Goal: Answer question/provide support: Share knowledge or assist other users

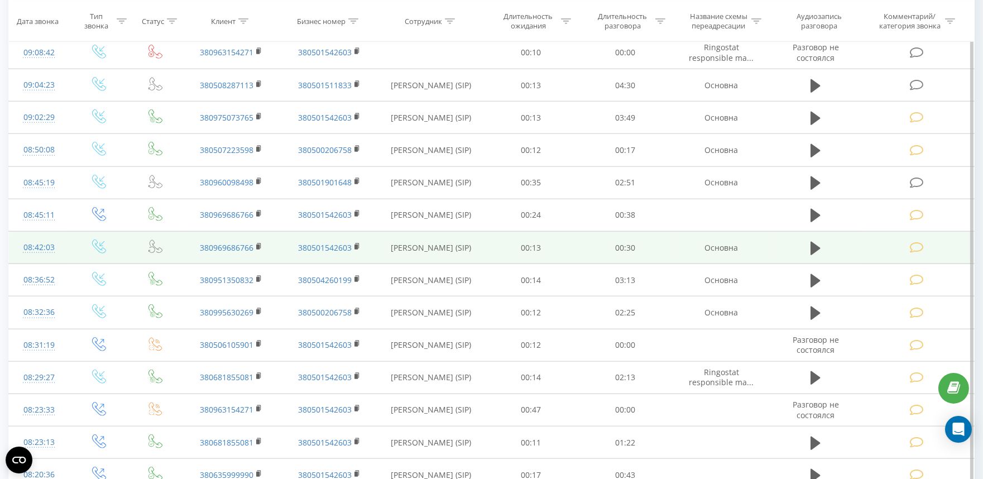
scroll to position [2501, 0]
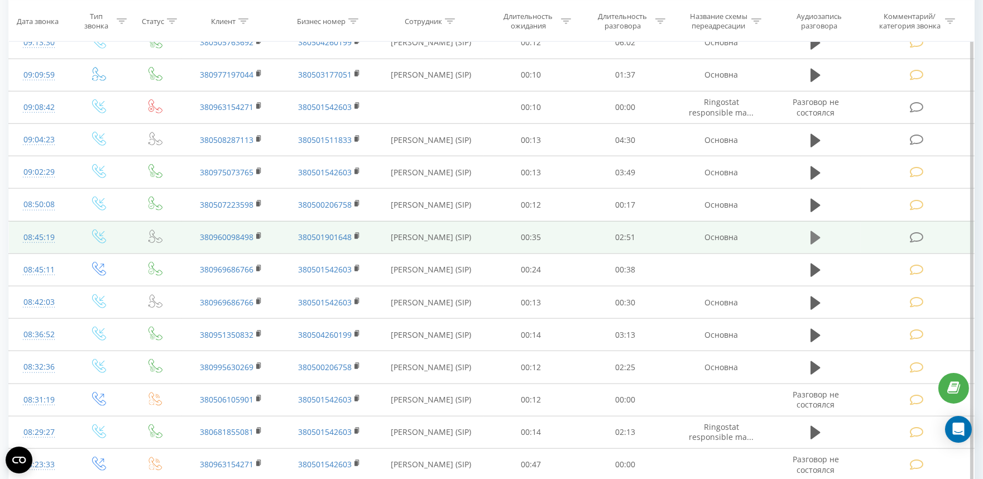
click at [815, 238] on icon at bounding box center [815, 237] width 10 height 13
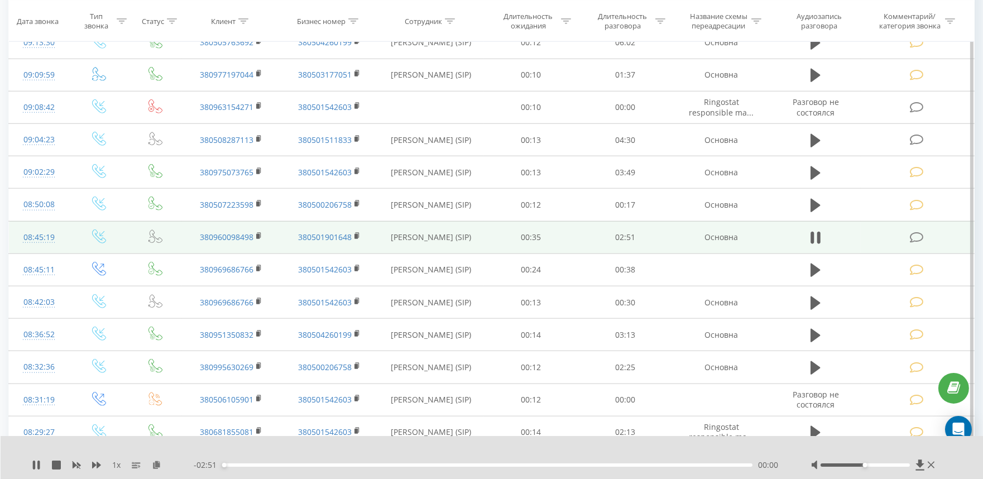
click at [891, 465] on div at bounding box center [864, 464] width 89 height 3
click at [921, 237] on icon at bounding box center [916, 238] width 14 height 12
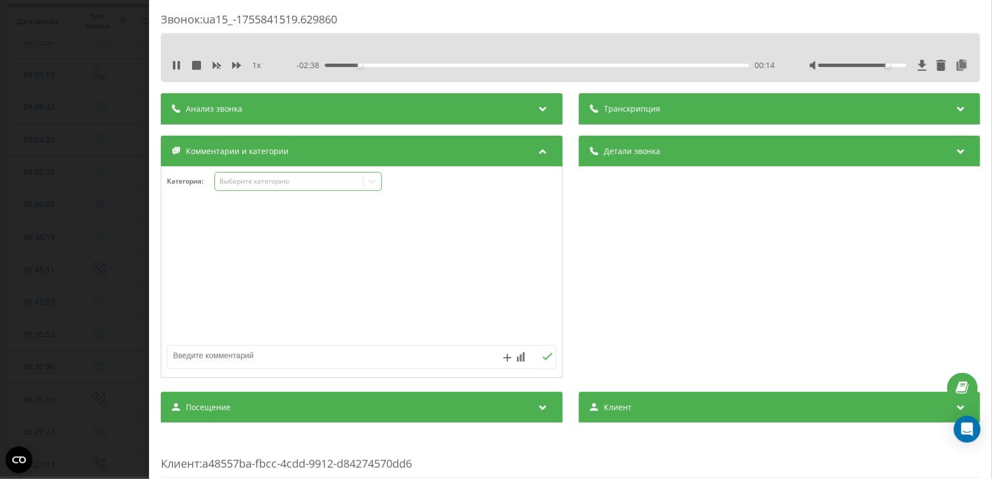
click at [225, 183] on div "Выберите категорию" at bounding box center [289, 181] width 140 height 9
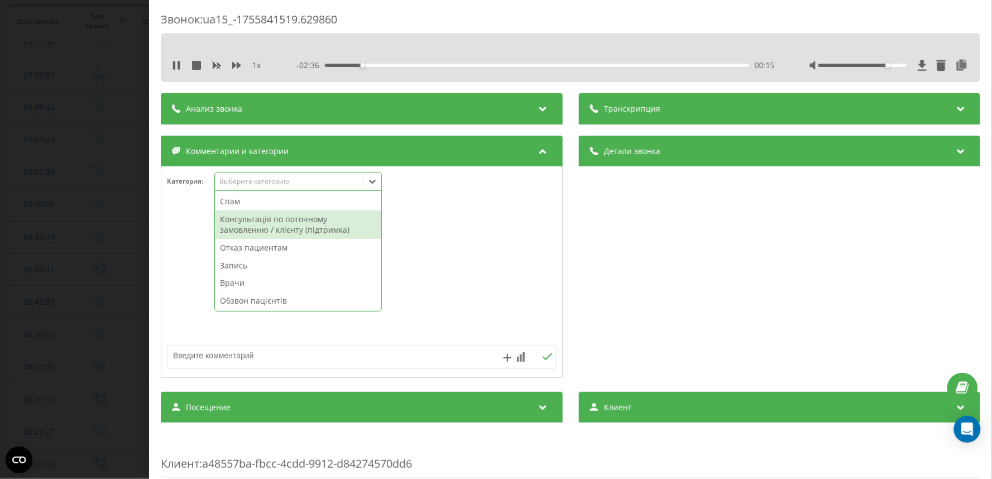
click at [266, 232] on div "Консультація по поточному замовленню / клієнту (підтримка)" at bounding box center [298, 224] width 166 height 28
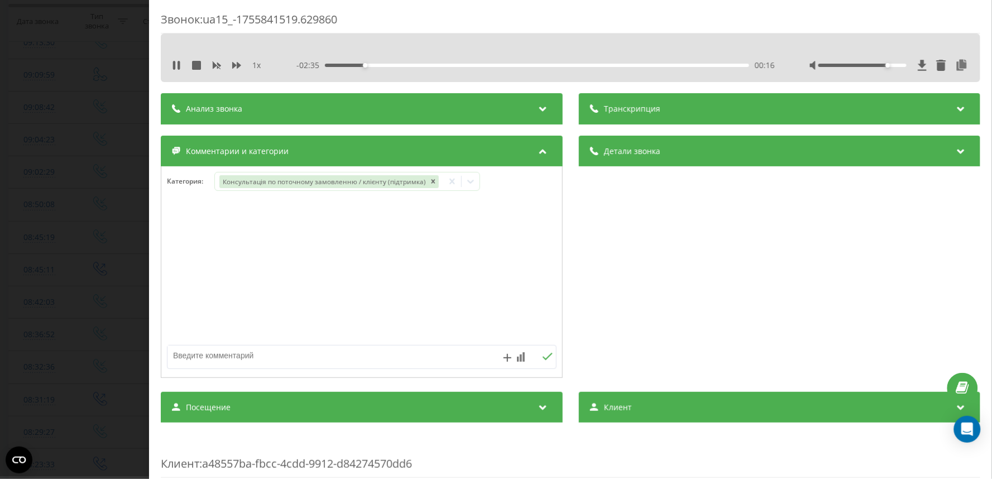
click at [97, 208] on div "Звонок : ua15_-1755841519.629860 1 x - 02:35 00:16 00:16 Транскрипция Для анали…" at bounding box center [496, 239] width 992 height 479
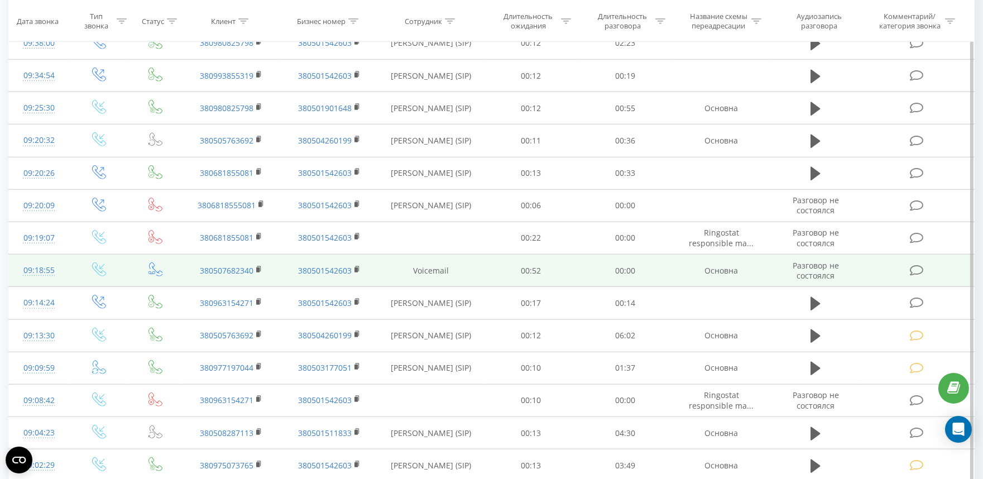
scroll to position [2191, 0]
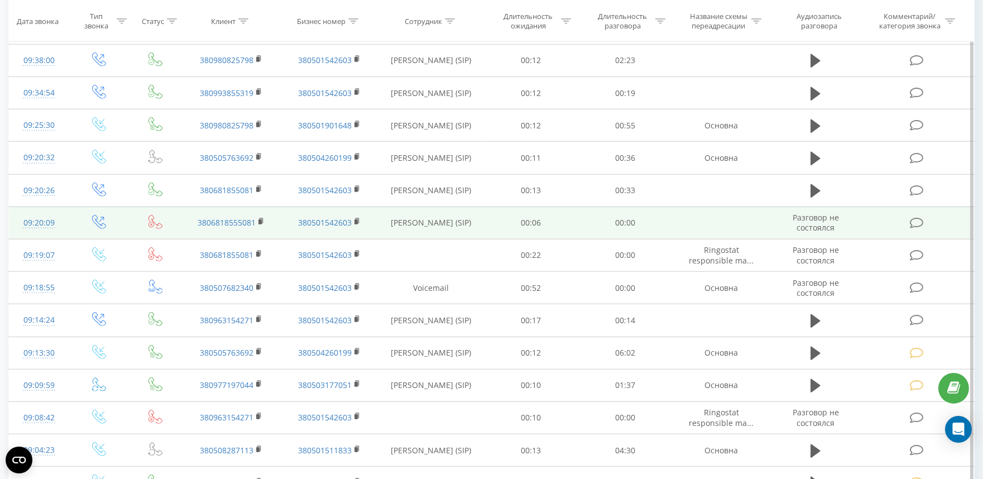
click at [914, 220] on icon at bounding box center [916, 223] width 14 height 12
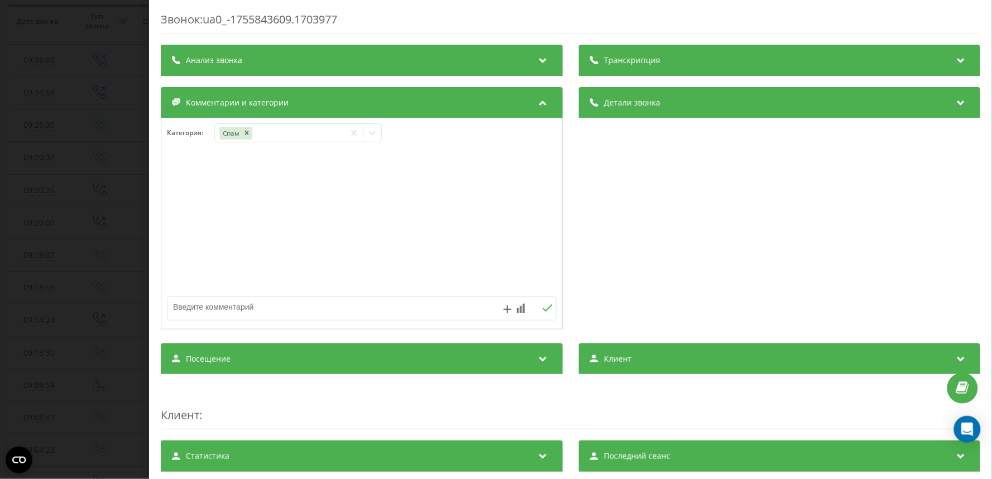
click at [77, 166] on div "Звонок : ua0_-1755843609.1703977 Транскрипция Для анализа AI будущих звонков на…" at bounding box center [496, 239] width 992 height 479
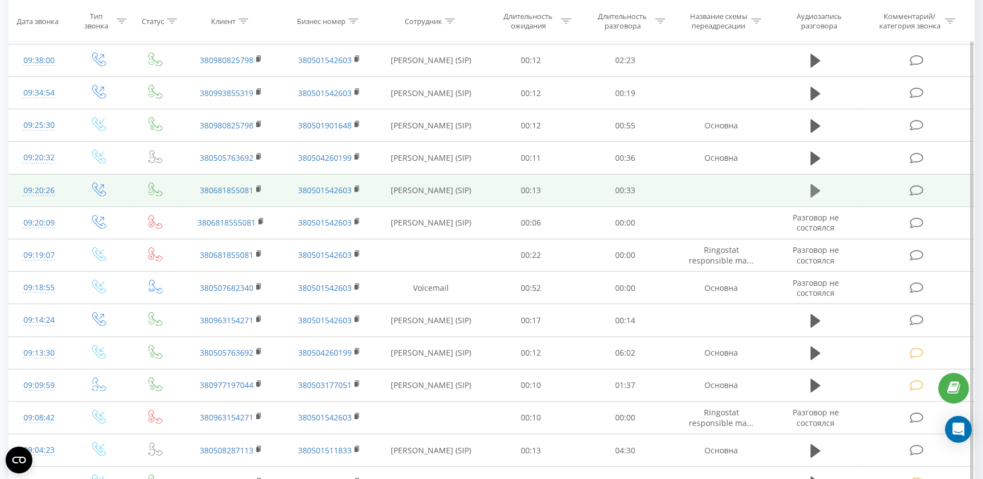
click at [810, 198] on button at bounding box center [815, 191] width 17 height 17
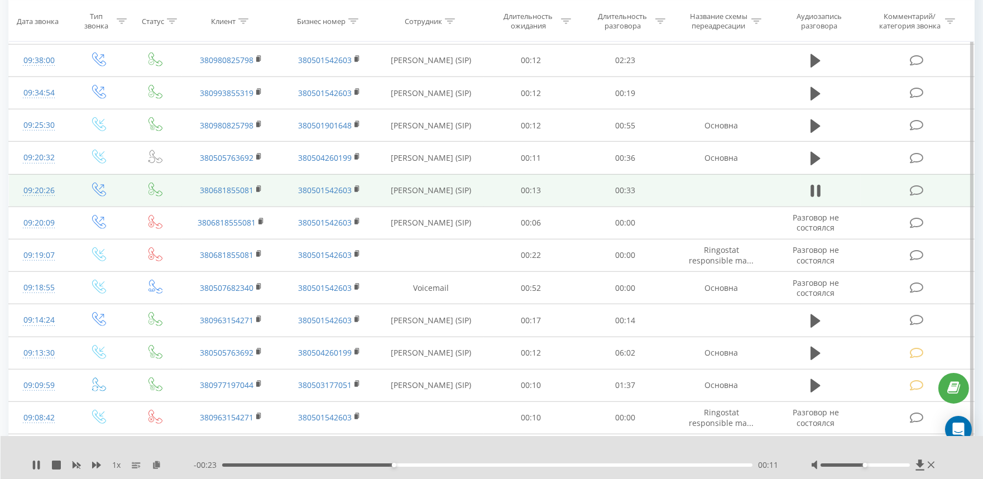
click at [916, 193] on icon at bounding box center [916, 191] width 14 height 12
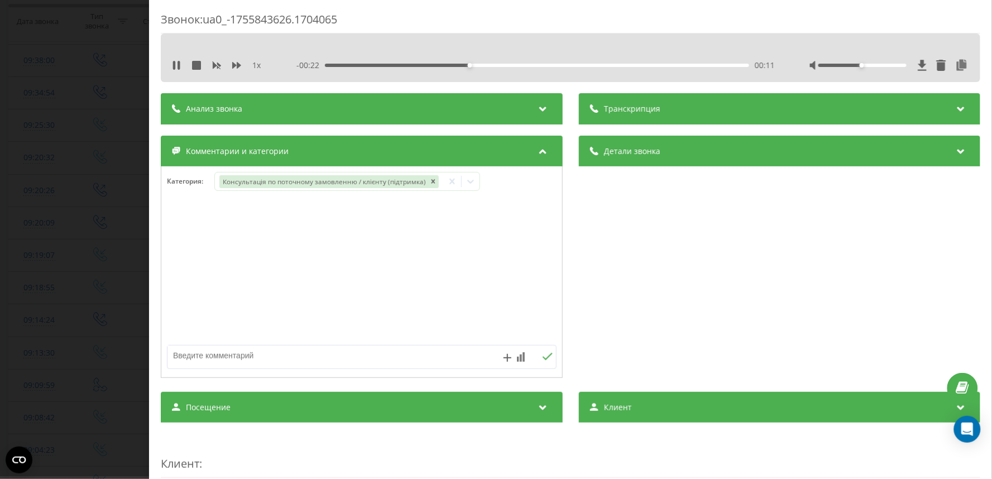
drag, startPoint x: 95, startPoint y: 151, endPoint x: 80, endPoint y: 38, distance: 114.4
click at [95, 140] on div "Звонок : ua0_-1755843626.1704065 1 x - 00:22 00:11 00:11 Транскрипция Для анали…" at bounding box center [496, 239] width 992 height 479
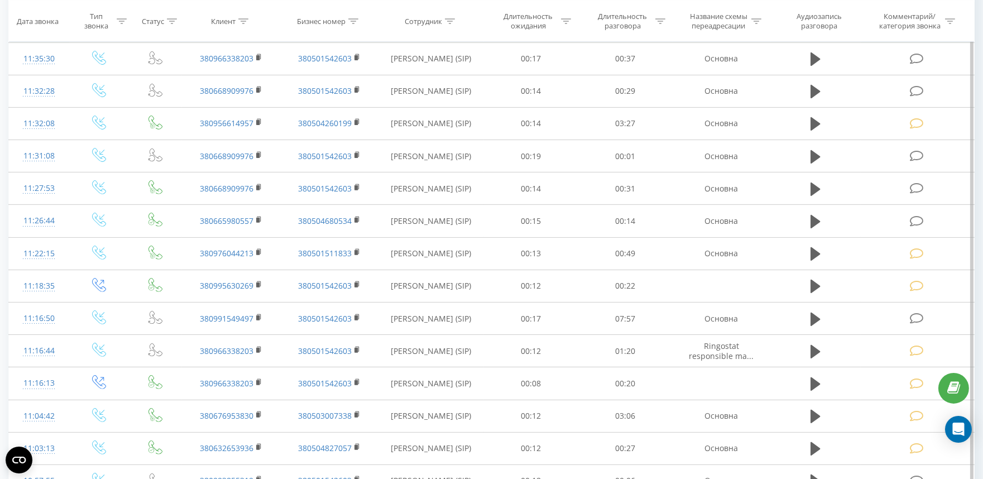
scroll to position [930, 0]
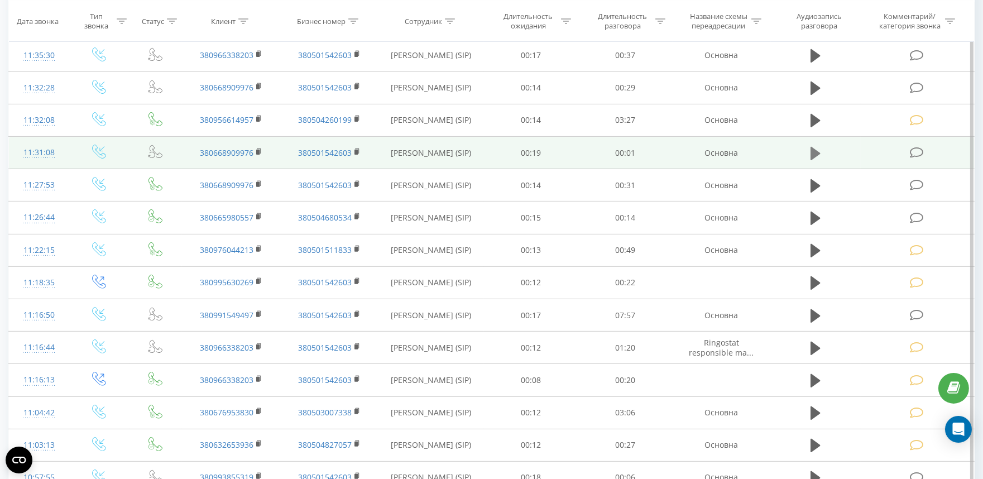
click at [819, 153] on icon at bounding box center [815, 152] width 10 height 13
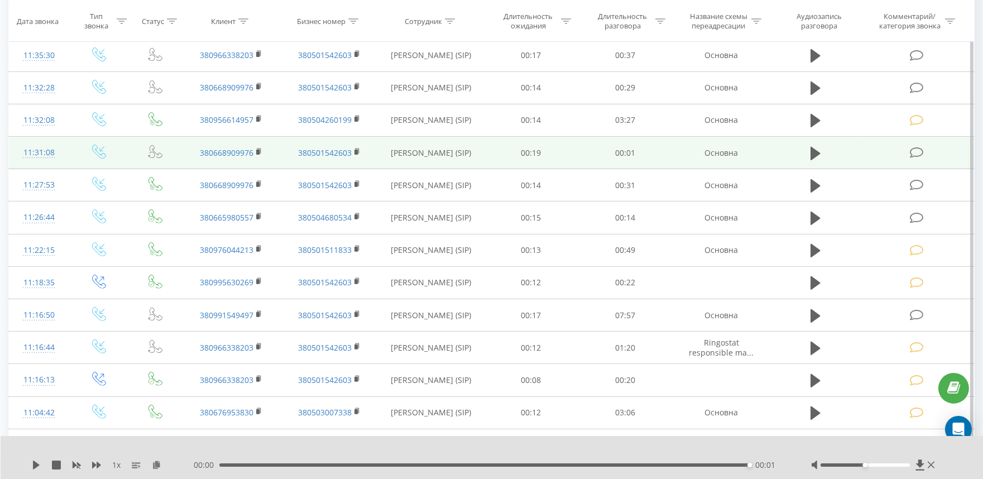
click at [923, 152] on icon at bounding box center [916, 153] width 14 height 12
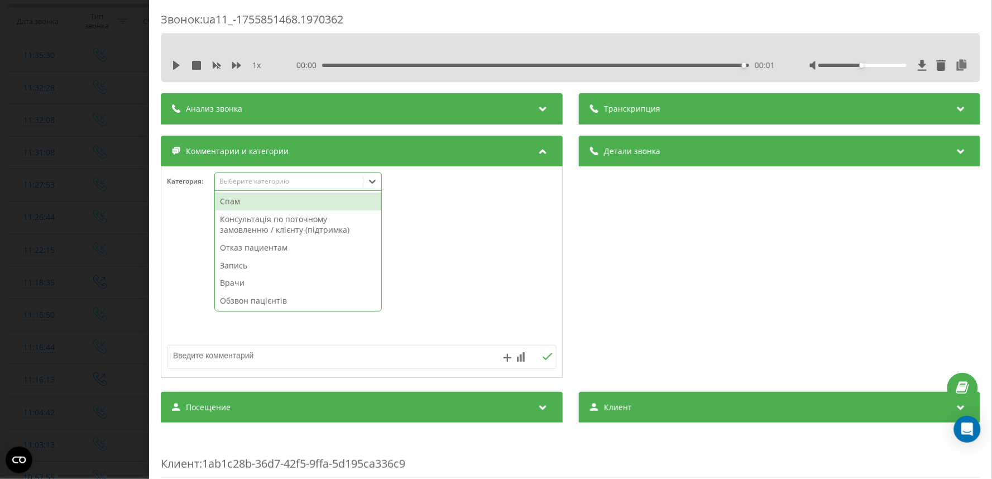
click at [243, 180] on div "Выберите категорию" at bounding box center [289, 181] width 140 height 9
click at [241, 200] on div "Спам" at bounding box center [298, 202] width 166 height 18
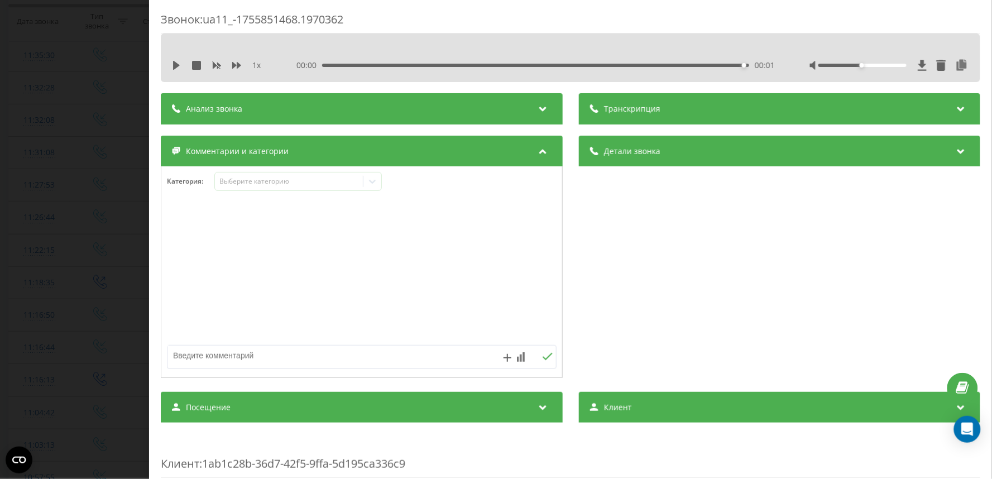
click at [59, 185] on div "Звонок : ua11_-1755851468.1970362 1 x 00:00 00:01 00:01 Транскрипция Для анализ…" at bounding box center [496, 239] width 992 height 479
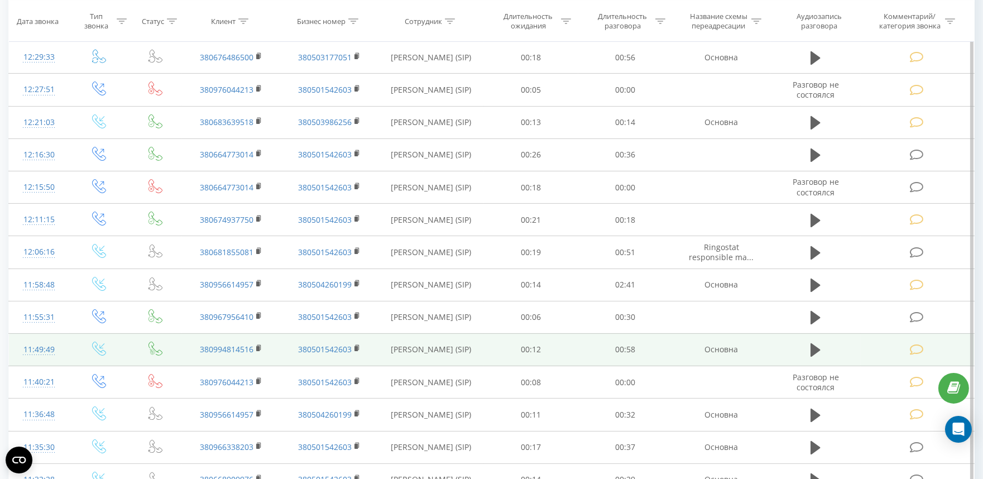
scroll to position [467, 0]
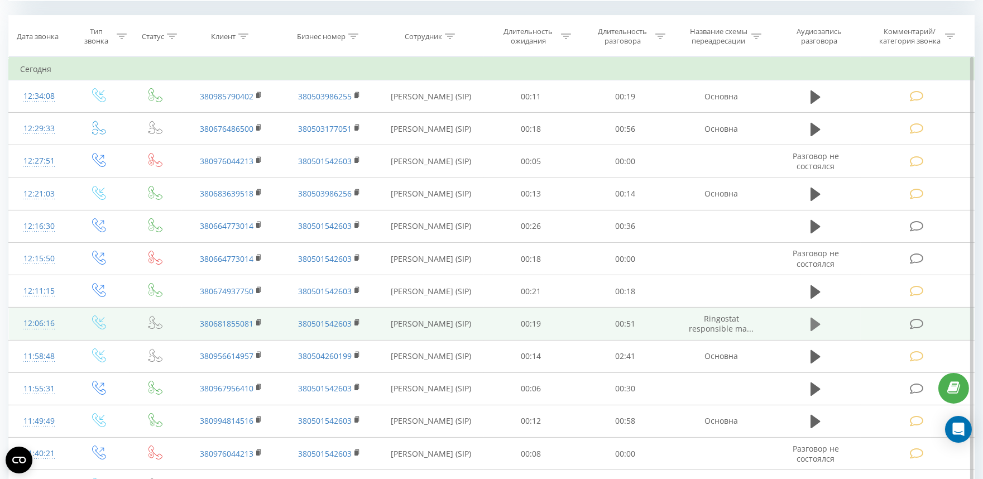
click at [808, 322] on button at bounding box center [815, 324] width 17 height 17
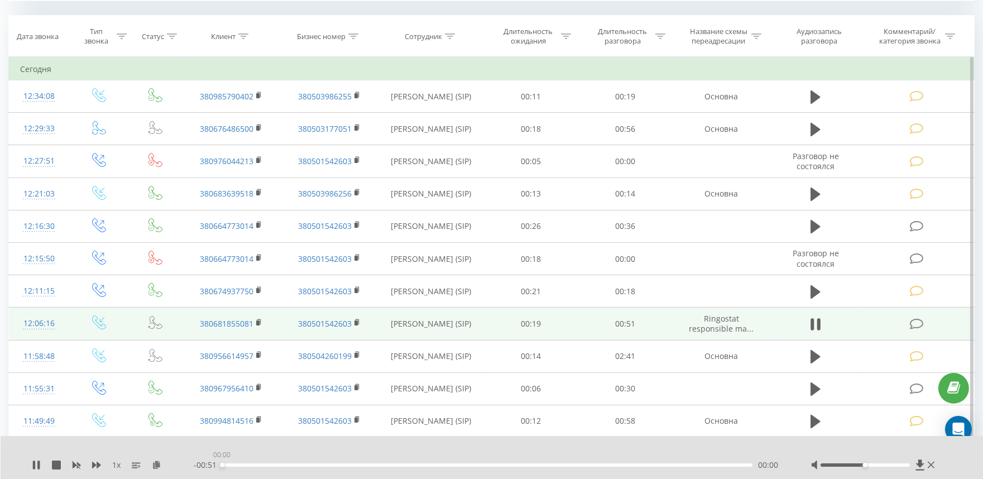
click at [255, 464] on div "00:00" at bounding box center [487, 464] width 530 height 3
click at [299, 466] on div "00:07" at bounding box center [487, 464] width 530 height 3
click at [919, 324] on icon at bounding box center [916, 324] width 14 height 12
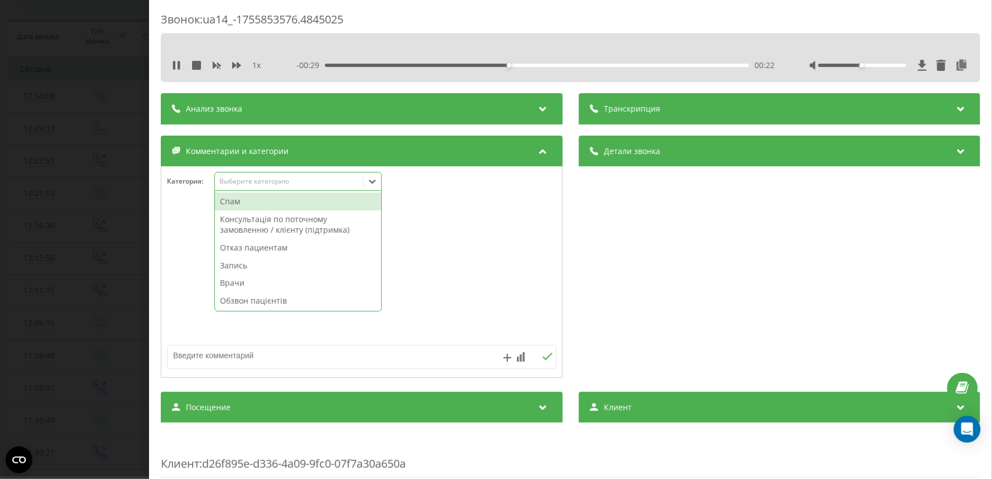
click at [222, 188] on div "Выберите категорию" at bounding box center [297, 181] width 167 height 19
click at [242, 225] on div "Консультація по поточному замовленню / клієнту (підтримка)" at bounding box center [298, 224] width 166 height 28
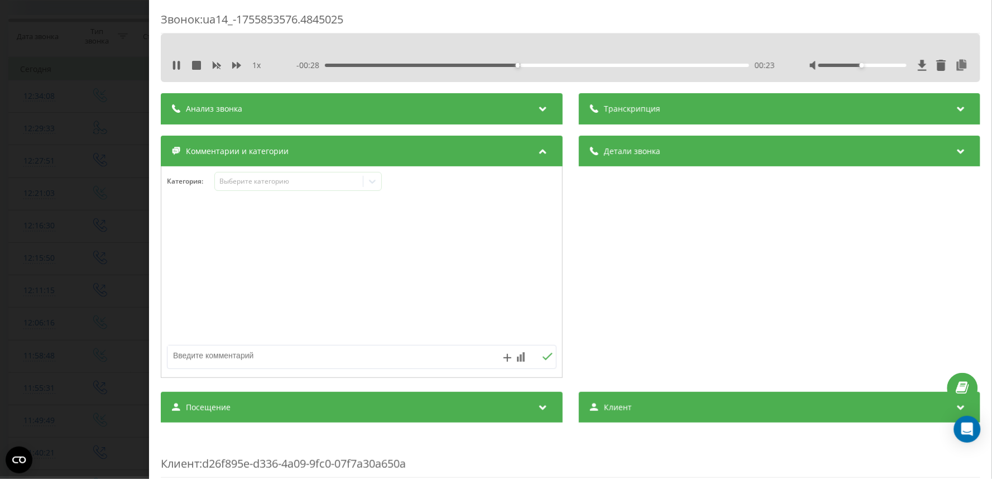
click at [92, 195] on div "Звонок : ua14_-1755853576.4845025 1 x - 00:28 00:23 00:23 Транскрипция Для анал…" at bounding box center [496, 239] width 992 height 479
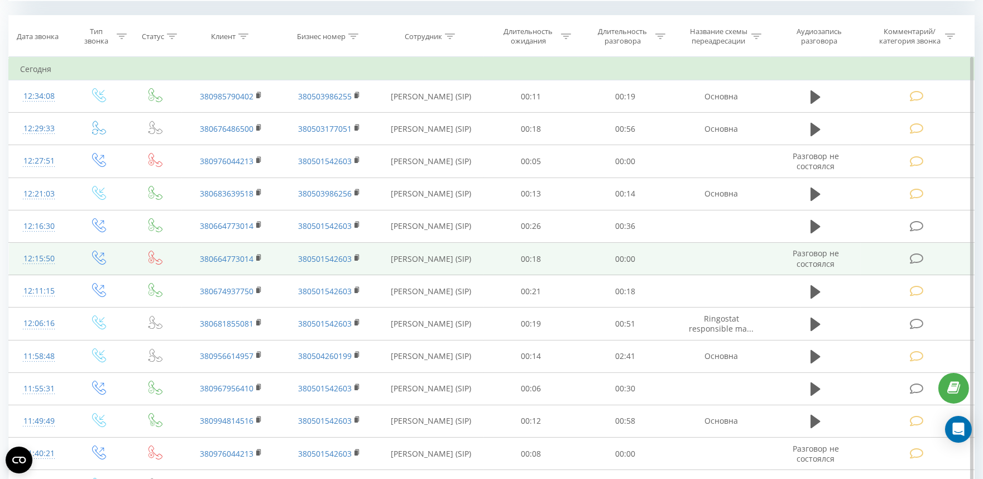
scroll to position [529, 0]
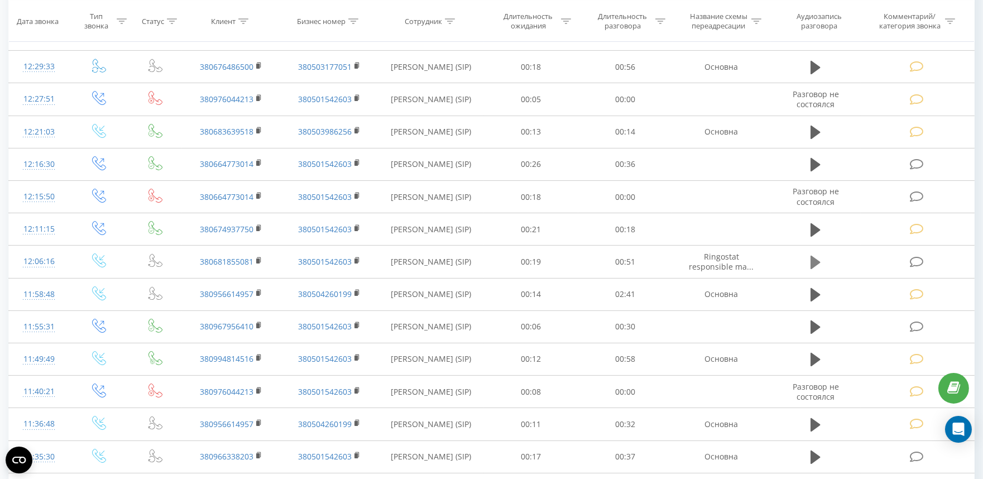
click at [812, 265] on icon at bounding box center [815, 262] width 10 height 13
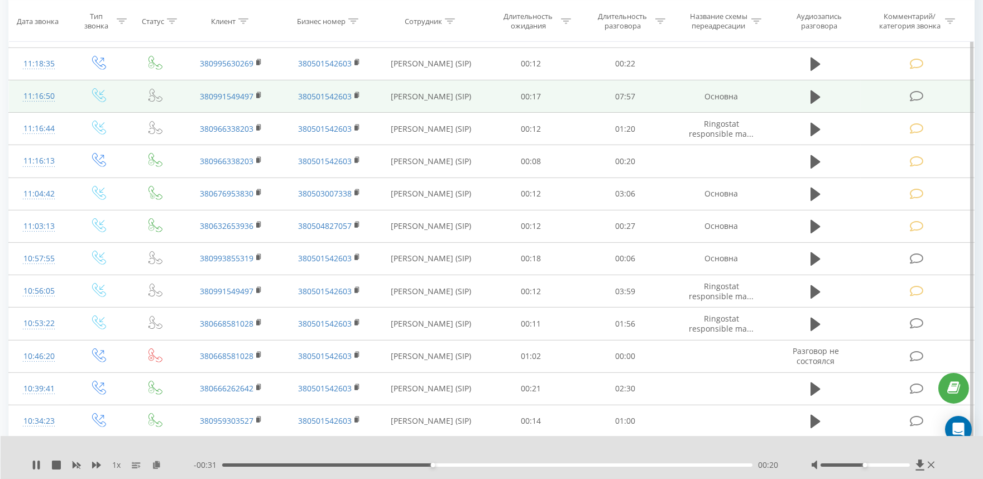
scroll to position [1211, 0]
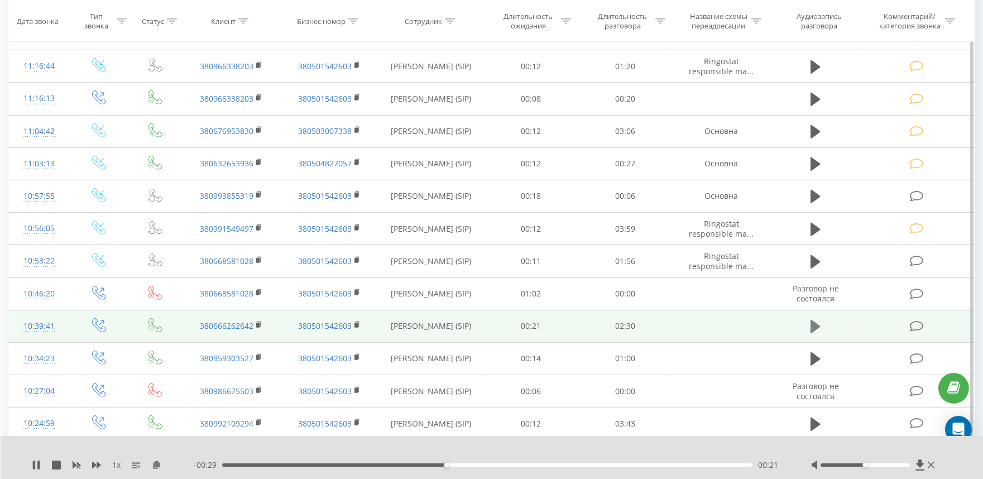
click at [811, 324] on icon at bounding box center [815, 326] width 10 height 13
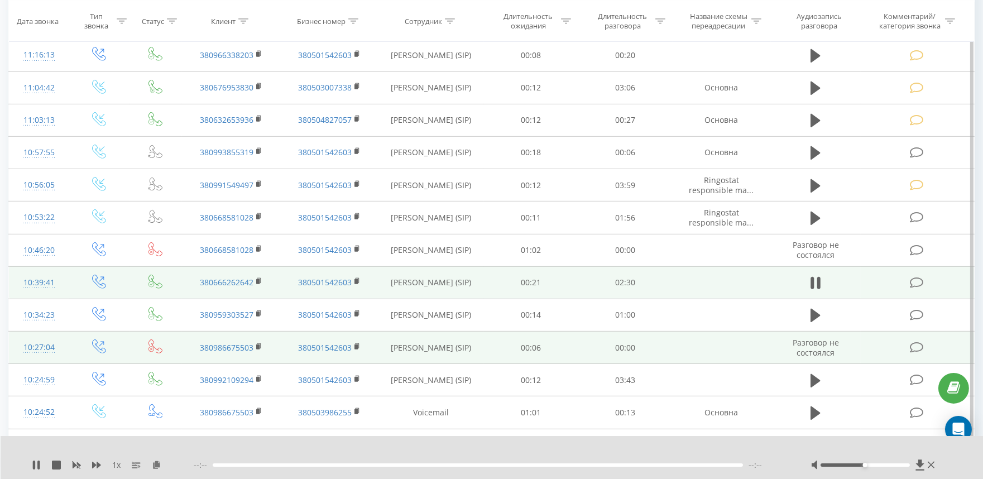
scroll to position [1273, 0]
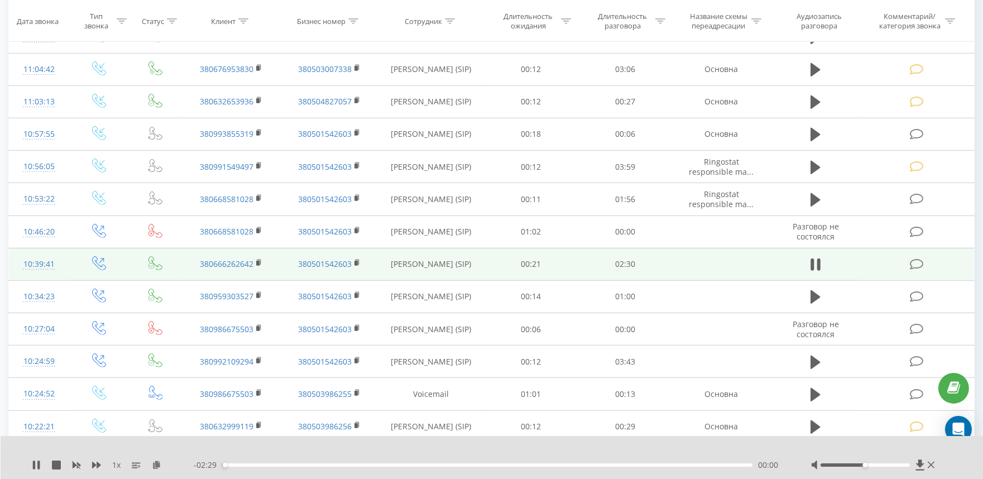
click at [265, 465] on div "00:00" at bounding box center [487, 464] width 530 height 3
click at [917, 266] on icon at bounding box center [916, 264] width 14 height 12
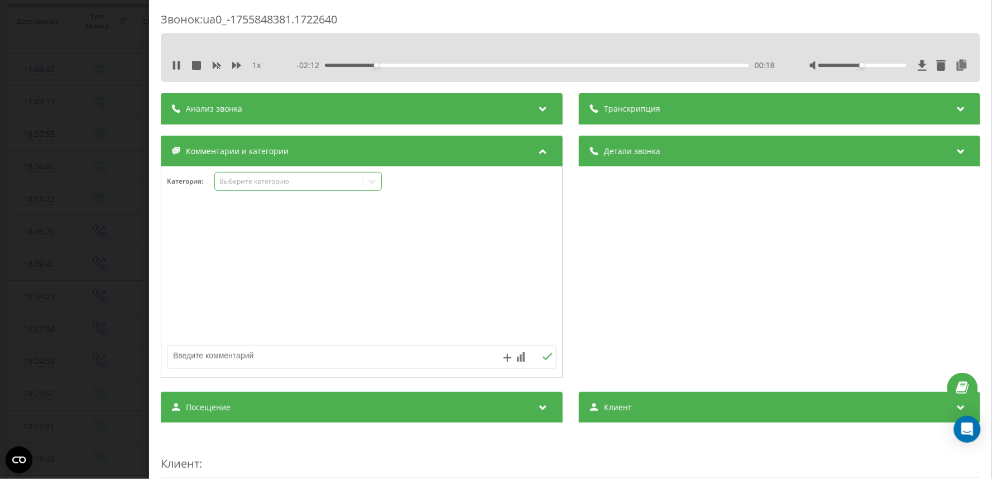
click at [237, 184] on div "Выберите категорию" at bounding box center [289, 181] width 140 height 9
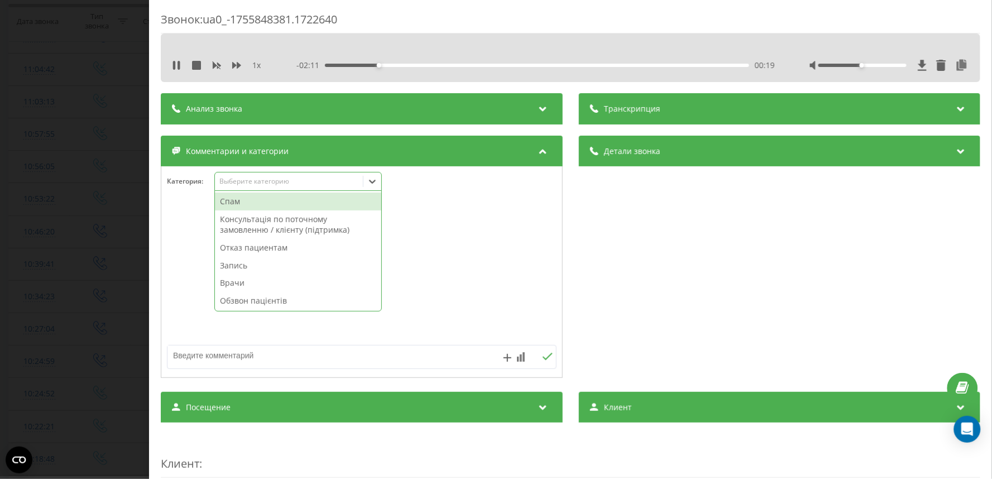
click at [237, 265] on div "Запись" at bounding box center [298, 266] width 166 height 18
click at [64, 204] on div "Звонок : ua0_-1755848381.1722640 1 x - 02:10 00:20 00:20 Транскрипция Для анали…" at bounding box center [496, 239] width 992 height 479
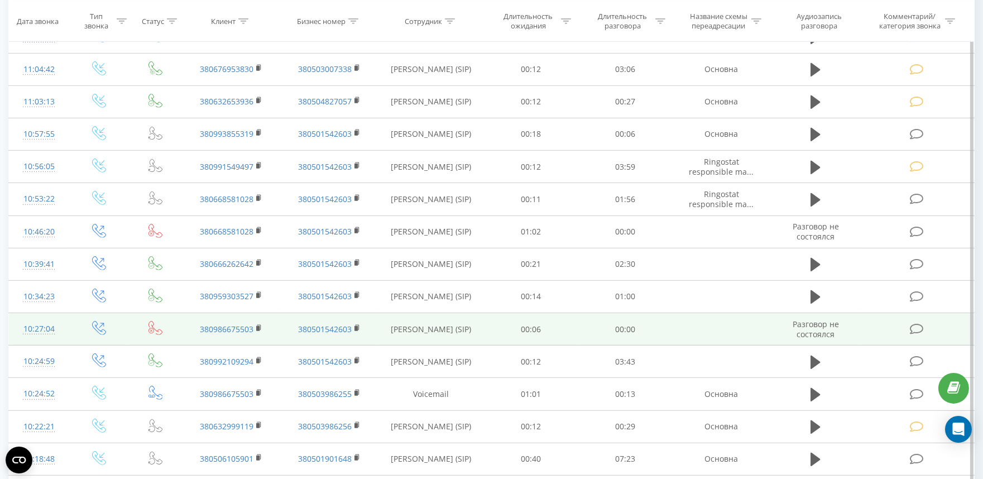
click at [909, 328] on icon at bounding box center [916, 329] width 14 height 12
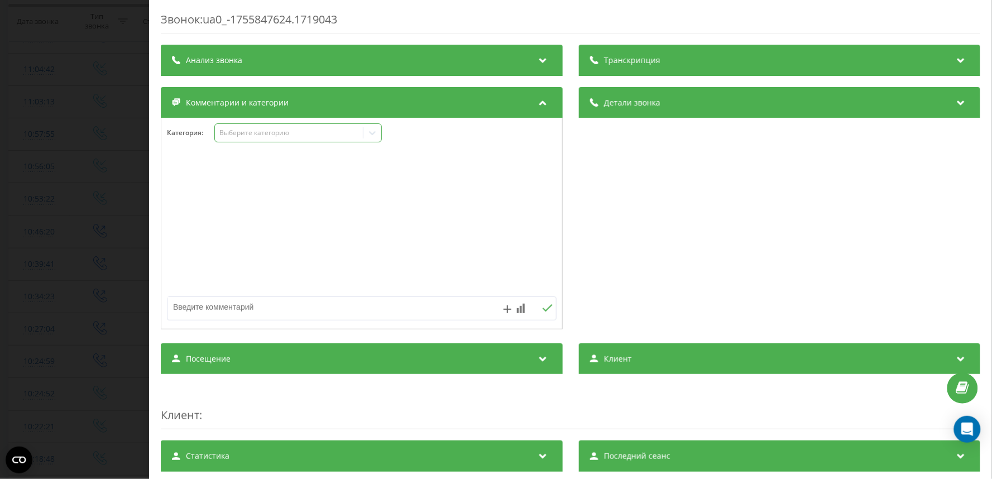
click at [247, 138] on div "Выберите категорию" at bounding box center [289, 133] width 148 height 11
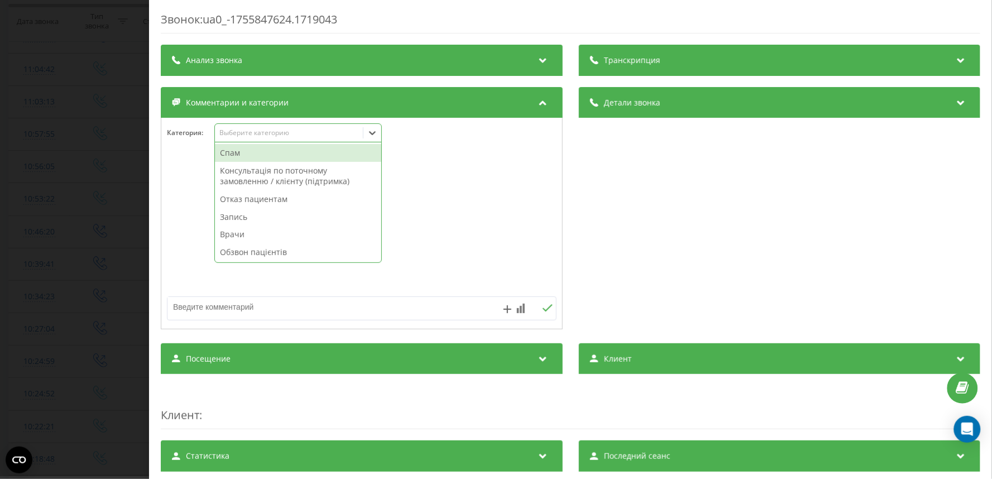
click at [247, 156] on div "Спам" at bounding box center [298, 153] width 166 height 18
click at [105, 153] on div "Звонок : ua0_-1755847624.1719043 Транскрипция Для анализа AI будущих звонков на…" at bounding box center [496, 239] width 992 height 479
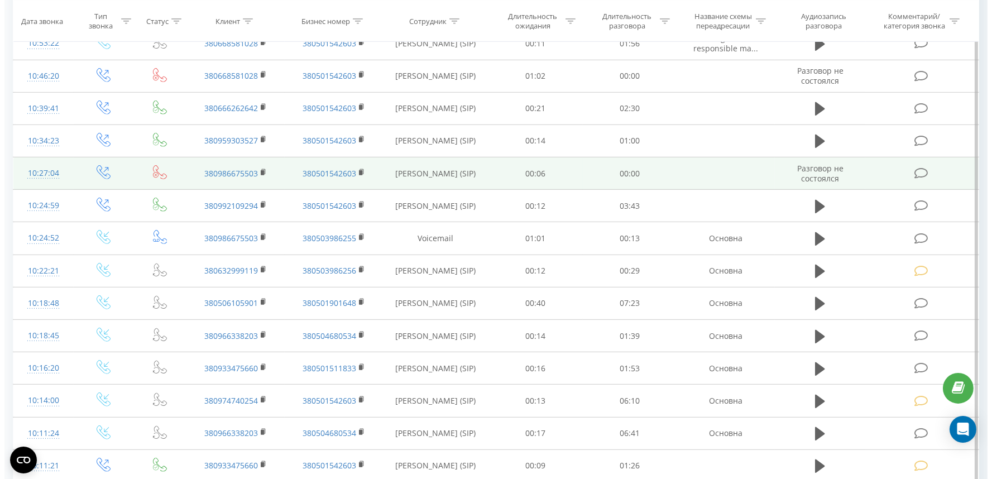
scroll to position [1459, 0]
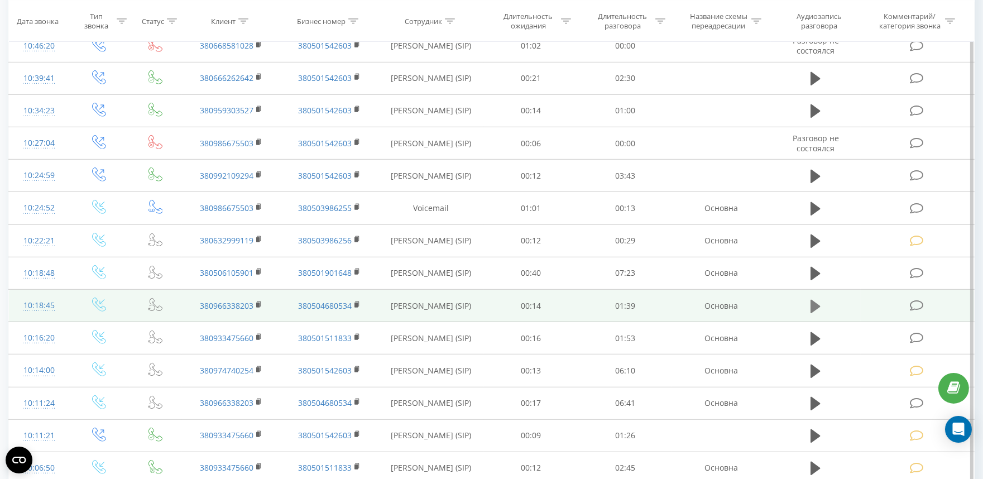
click at [813, 308] on icon at bounding box center [815, 305] width 10 height 13
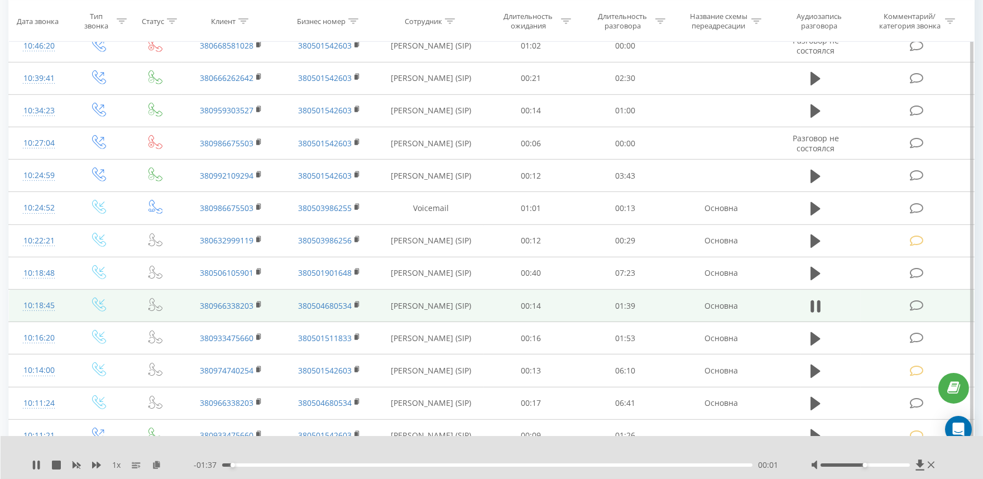
click at [889, 464] on div at bounding box center [864, 464] width 89 height 3
click at [865, 464] on div at bounding box center [864, 464] width 89 height 3
click at [851, 464] on div at bounding box center [864, 464] width 89 height 3
click at [915, 309] on icon at bounding box center [916, 306] width 14 height 12
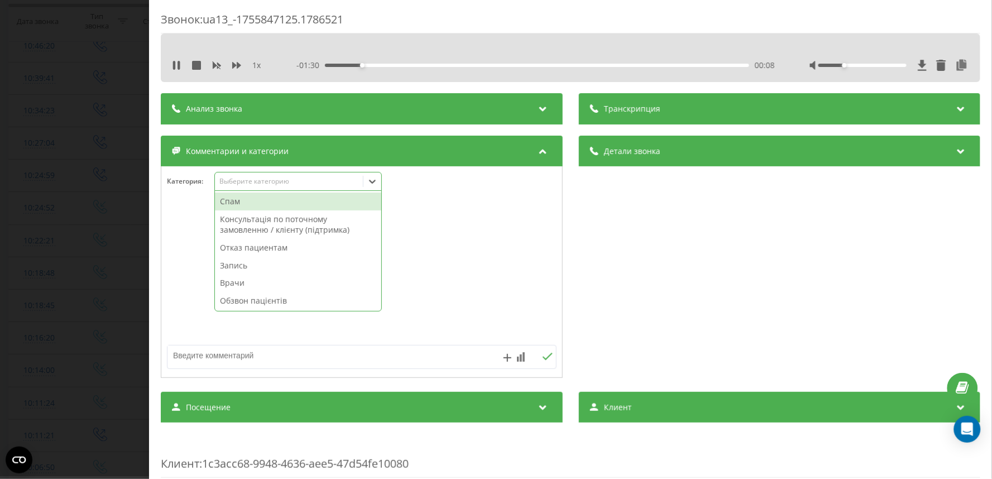
click at [247, 179] on div "Выберите категорию" at bounding box center [289, 181] width 140 height 9
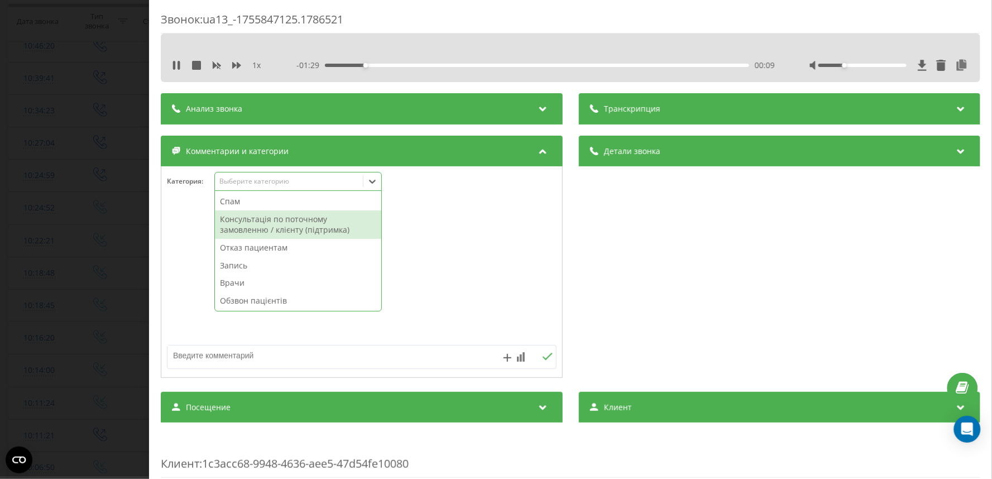
click at [236, 222] on div "Консультація по поточному замовленню / клієнту (підтримка)" at bounding box center [298, 224] width 166 height 28
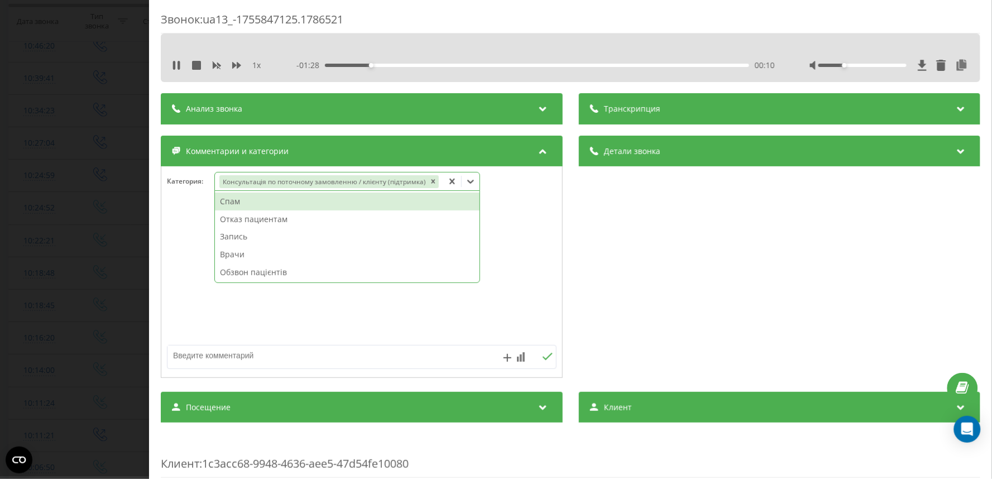
click at [80, 202] on div "Звонок : ua13_-1755847125.1786521 1 x - 01:28 00:10 00:10 Транскрипция Для анал…" at bounding box center [496, 239] width 992 height 479
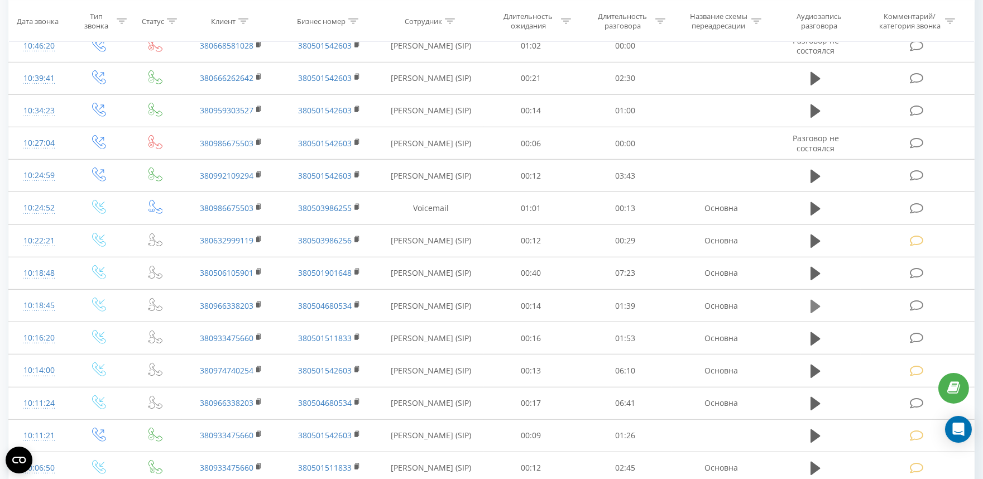
click at [816, 305] on icon at bounding box center [815, 305] width 10 height 13
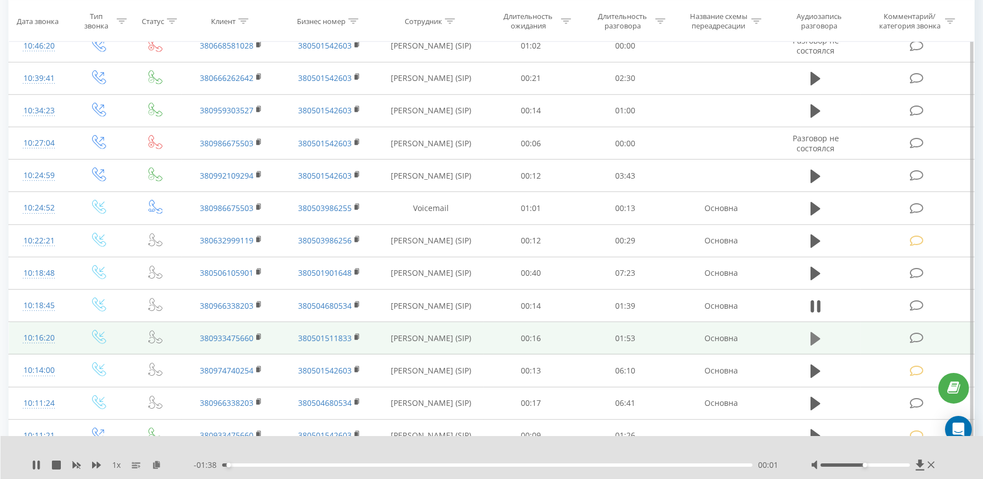
click at [809, 337] on button at bounding box center [815, 338] width 17 height 17
click at [263, 466] on div "00:00" at bounding box center [487, 464] width 530 height 3
click at [911, 339] on icon at bounding box center [916, 338] width 14 height 12
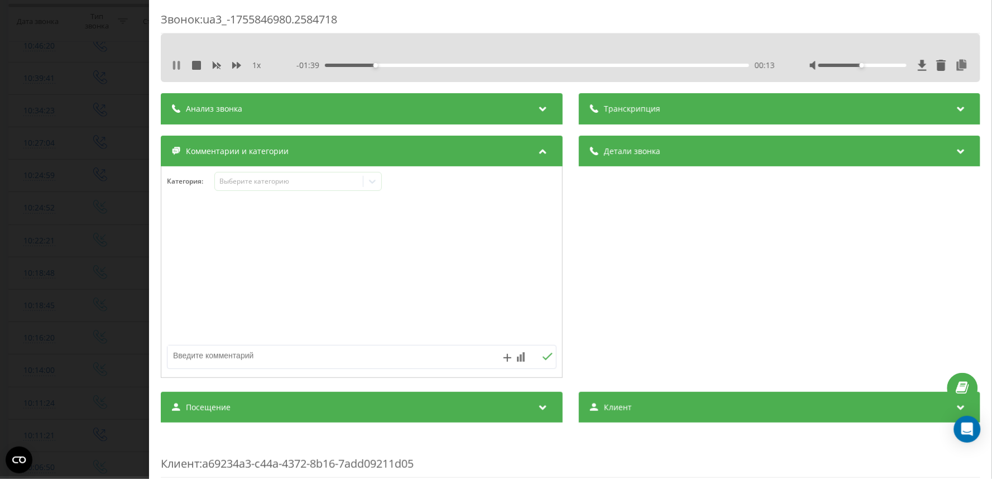
click at [174, 65] on icon at bounding box center [173, 65] width 2 height 9
click at [278, 181] on div "Выберите категорию" at bounding box center [289, 181] width 140 height 9
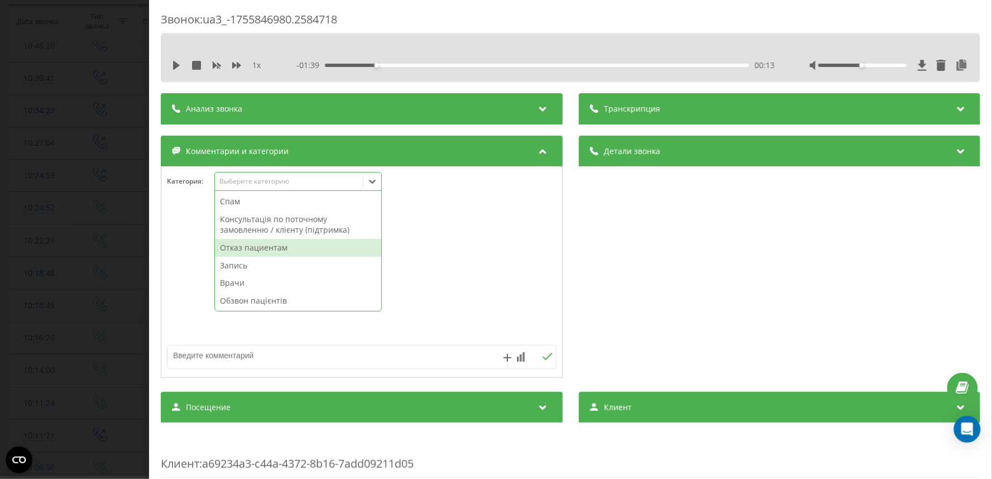
click at [246, 250] on div "Отказ пациентам" at bounding box center [298, 248] width 166 height 18
click at [224, 358] on textarea at bounding box center [322, 355] width 310 height 20
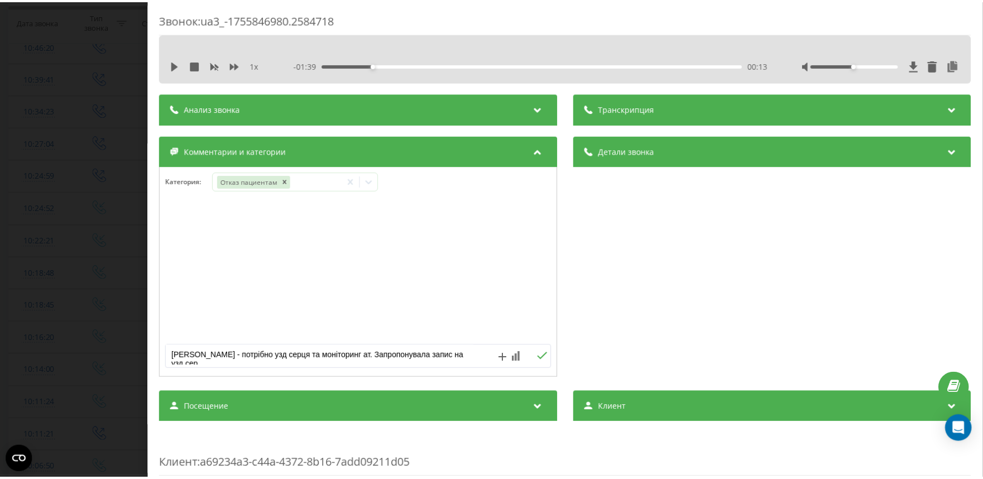
scroll to position [3, 0]
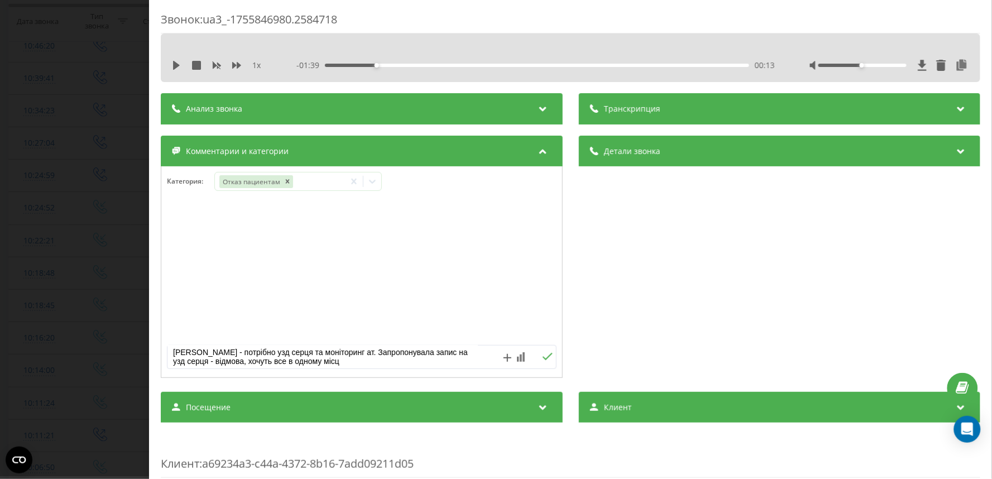
type textarea "Овчаренко - потрібно узд серця та моніторинг ат. Запропонувала запис на узд сер…"
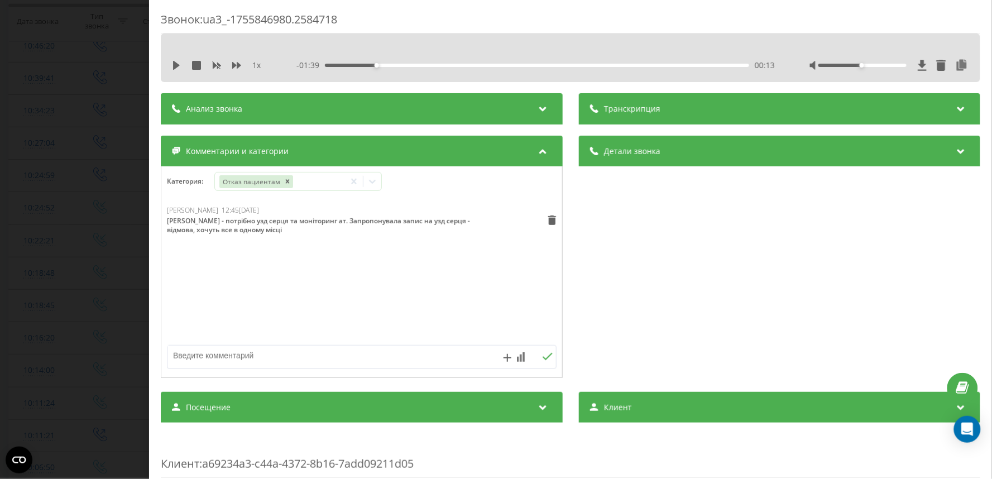
click at [90, 253] on div "Звонок : ua3_-1755846980.2584718 1 x - 01:39 00:13 00:13 Транскрипция Для анали…" at bounding box center [496, 239] width 992 height 479
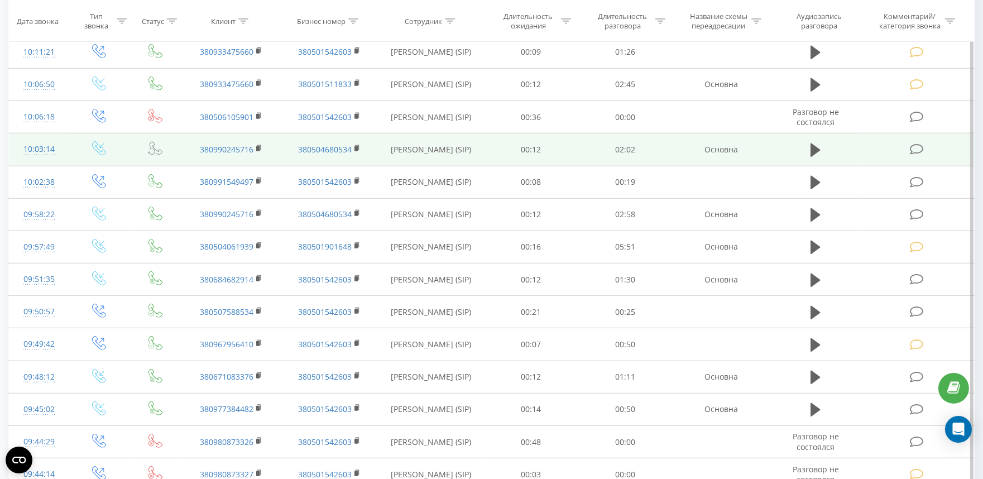
scroll to position [1860, 0]
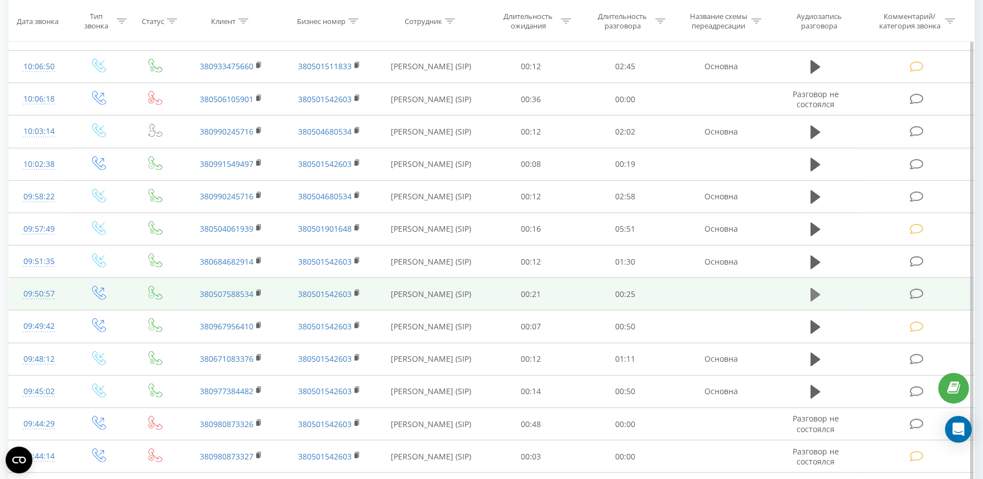
click at [818, 296] on icon at bounding box center [815, 294] width 10 height 13
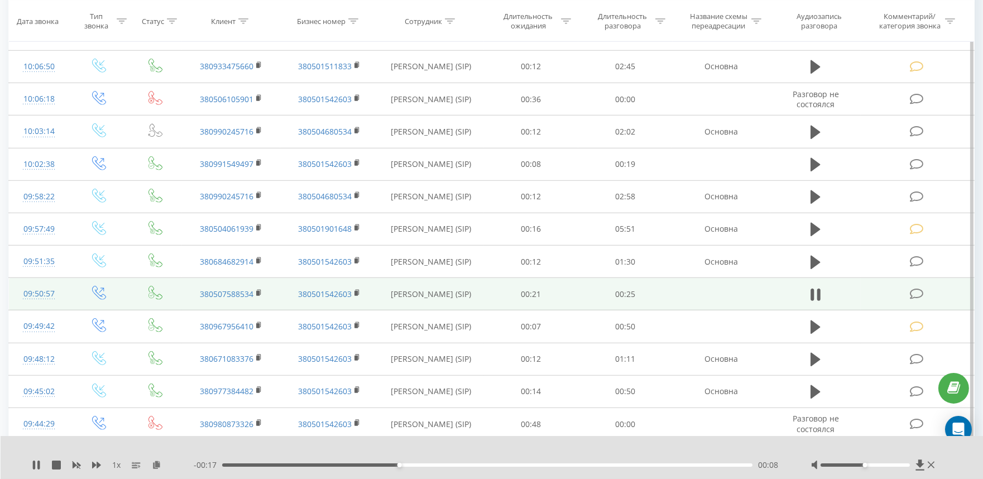
click at [918, 297] on icon at bounding box center [916, 294] width 14 height 12
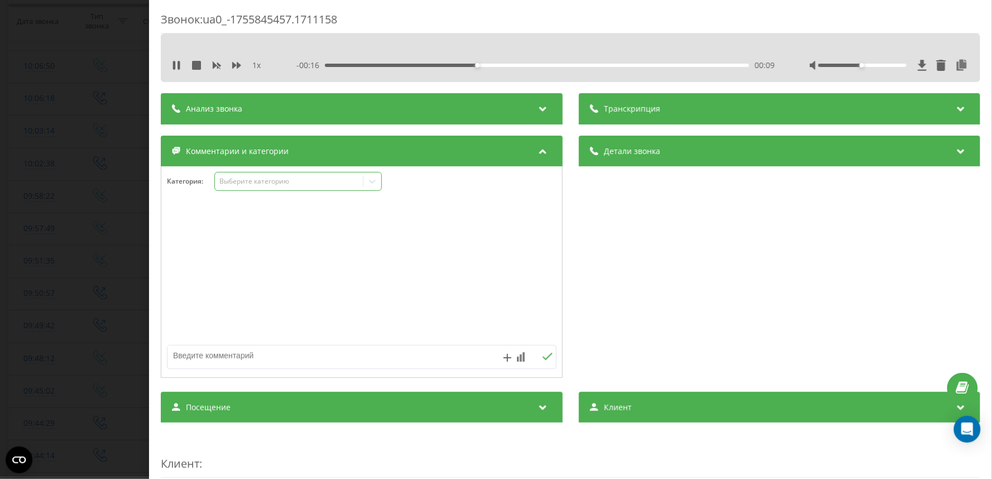
click at [231, 184] on div "Выберите категорию" at bounding box center [289, 181] width 140 height 9
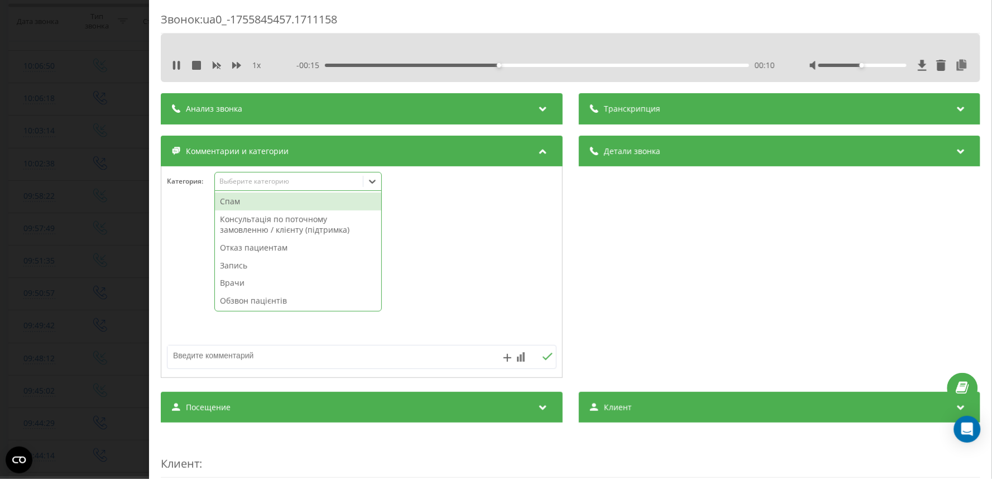
click at [247, 233] on div "Консультація по поточному замовленню / клієнту (підтримка)" at bounding box center [298, 224] width 166 height 28
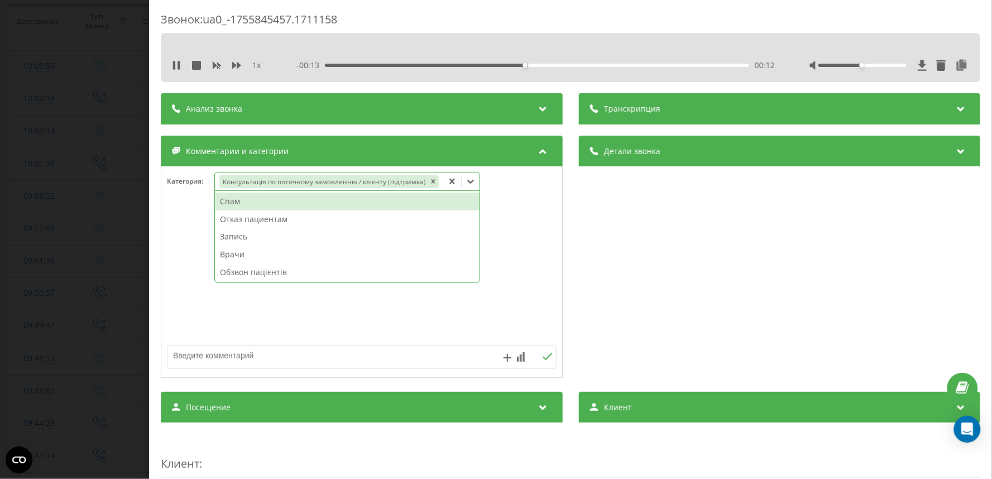
click at [104, 218] on div "Звонок : ua0_-1755845457.1711158 1 x - 00:13 00:12 00:12 Транскрипция Для анали…" at bounding box center [496, 239] width 992 height 479
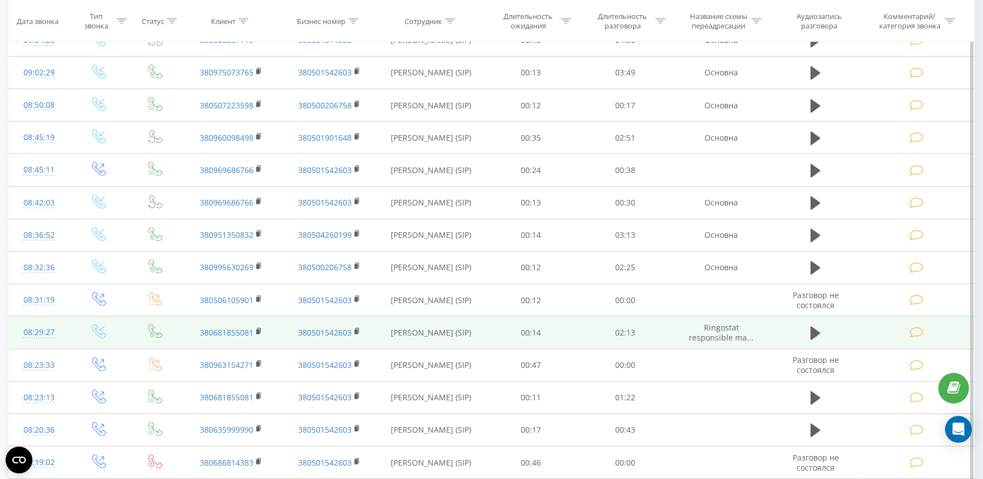
scroll to position [2791, 0]
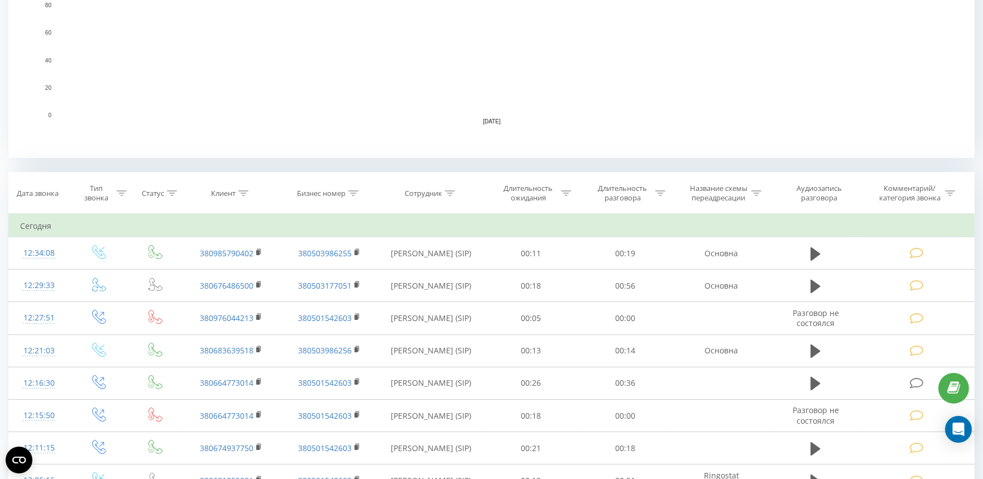
scroll to position [62, 0]
